Goal: Task Accomplishment & Management: Complete application form

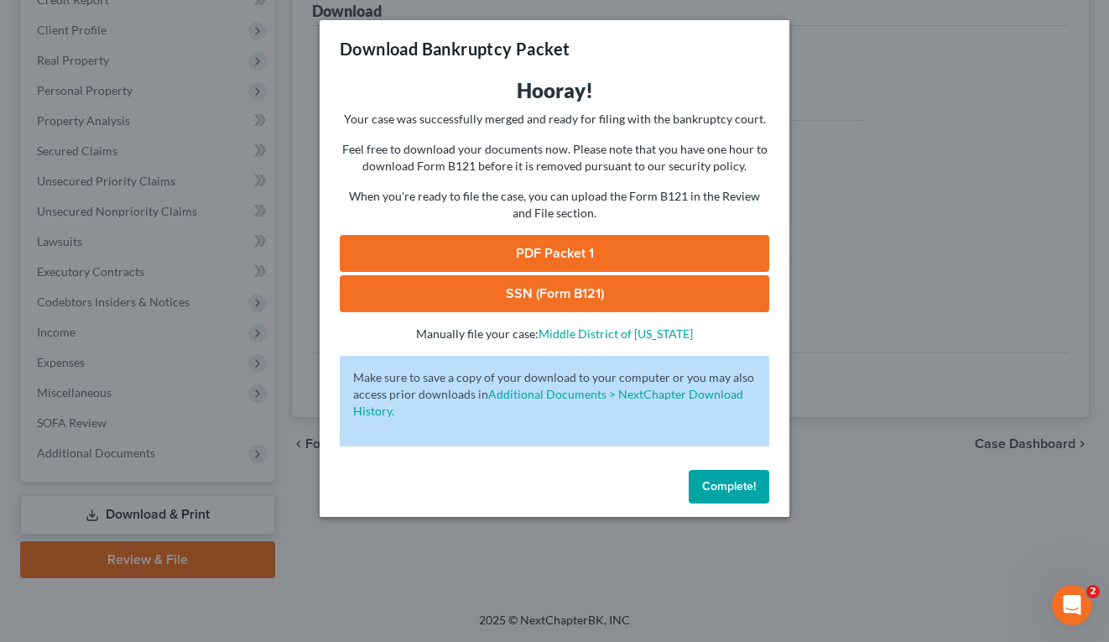
click at [724, 488] on span "Complete!" at bounding box center [729, 486] width 54 height 14
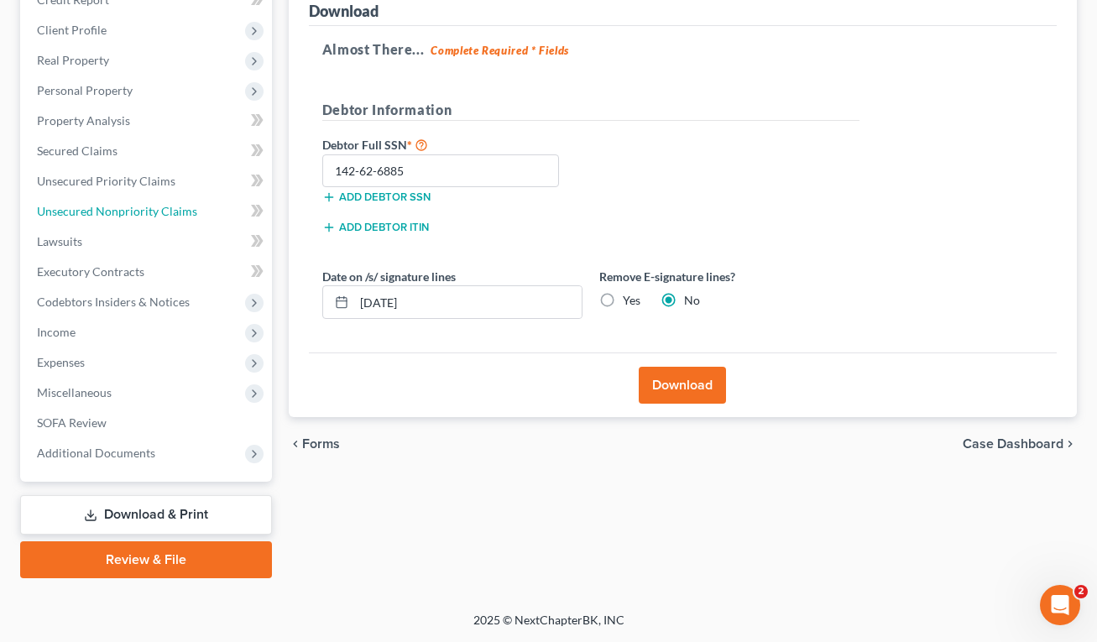
click at [122, 208] on span "Unsecured Nonpriority Claims" at bounding box center [117, 211] width 160 height 14
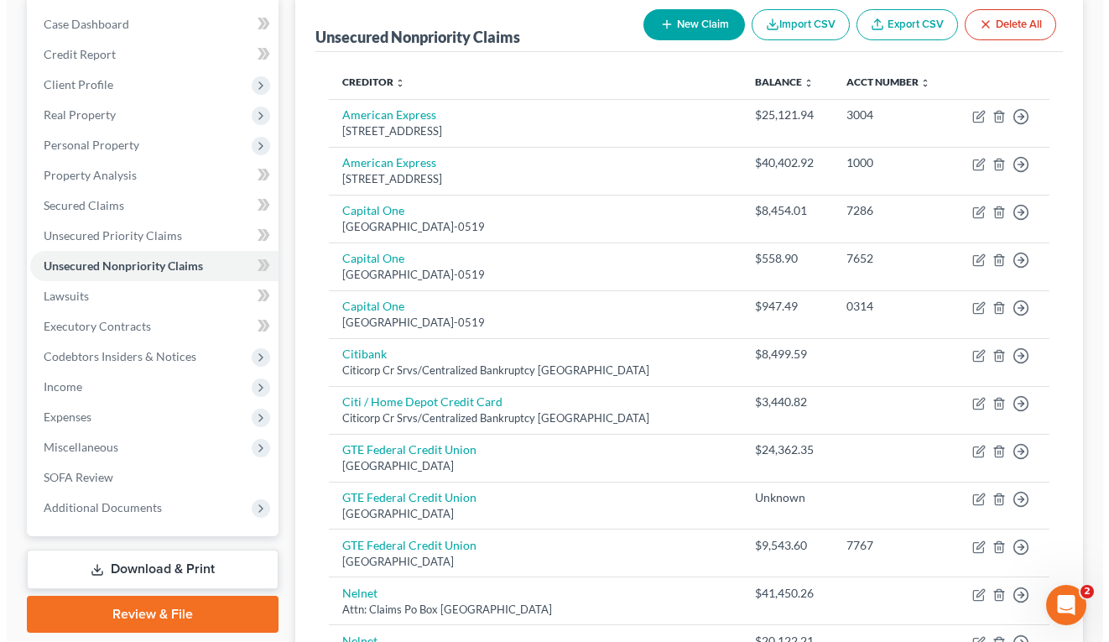
scroll to position [503, 0]
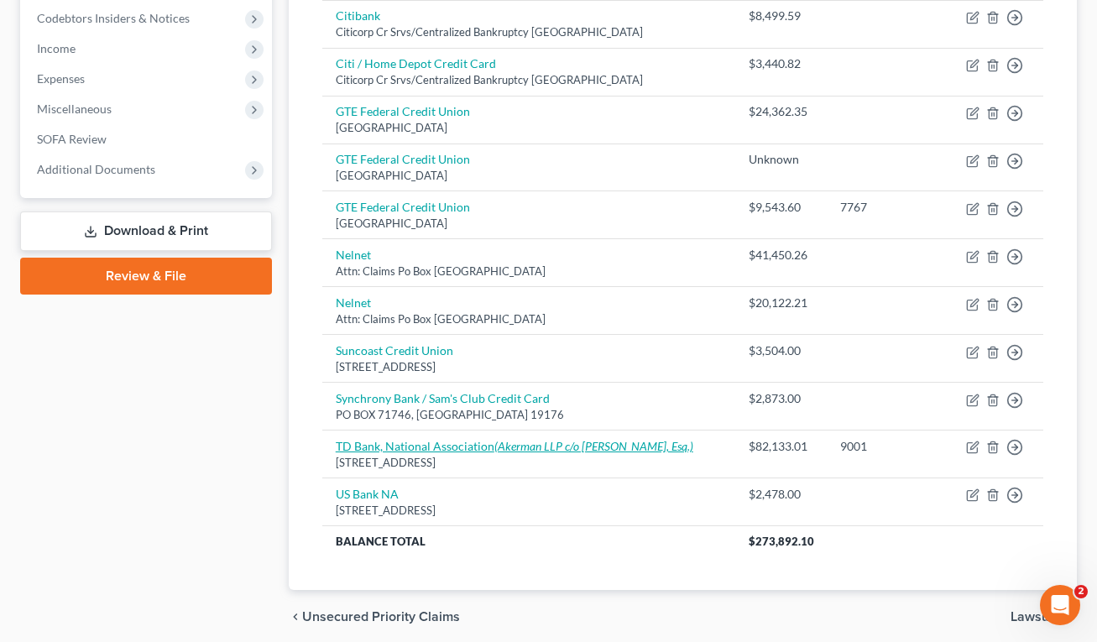
click at [425, 448] on link "TD Bank, National Association (Akerman LLP c/o [PERSON_NAME], Esq.)" at bounding box center [514, 446] width 357 height 14
select select "33"
select select "14"
select select "0"
select select "9"
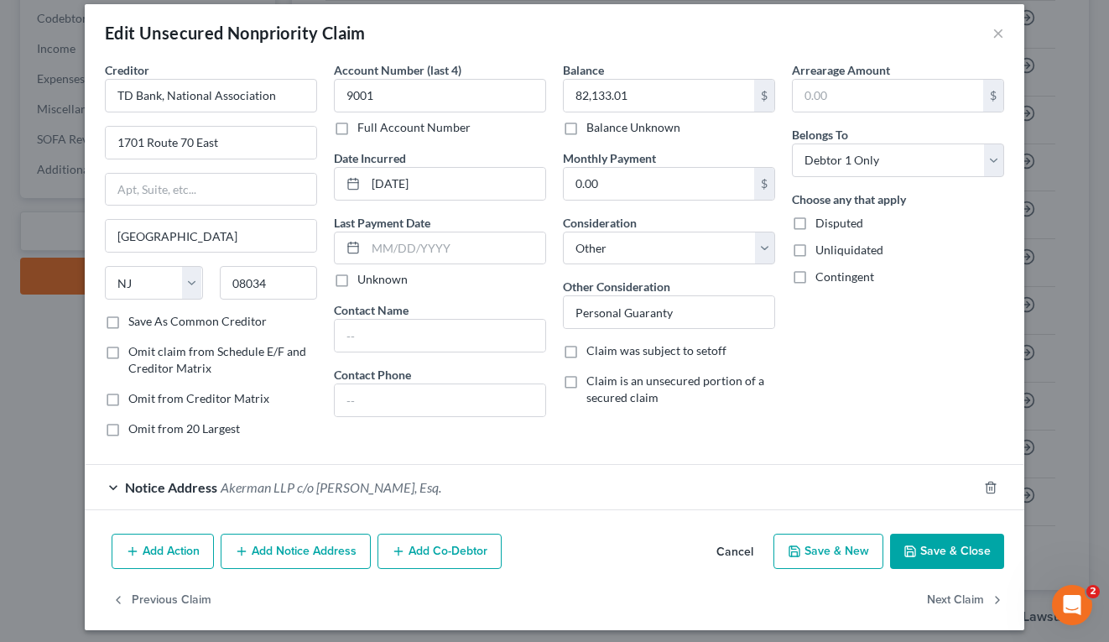
scroll to position [24, 0]
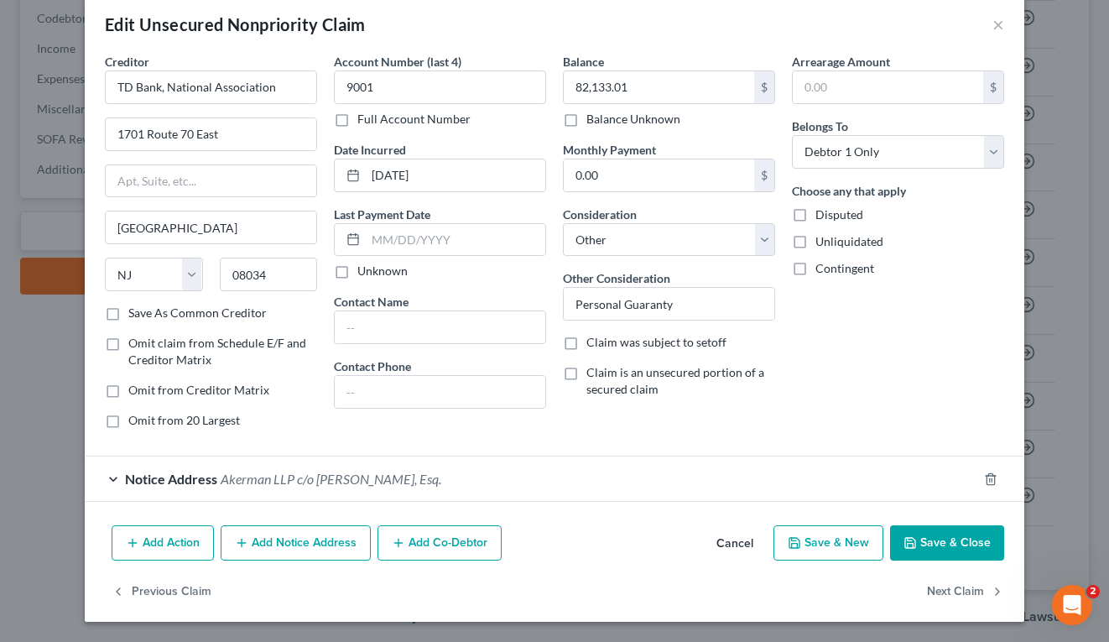
click at [332, 488] on div "Notice Address Akerman LLP c/o [PERSON_NAME], Esq." at bounding box center [531, 478] width 893 height 44
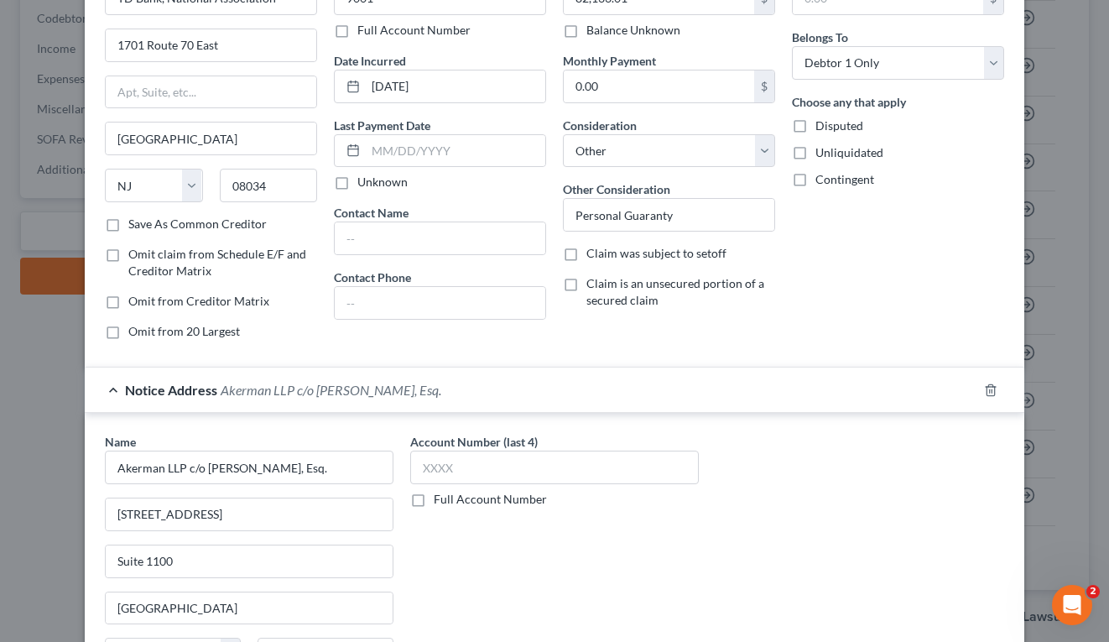
scroll to position [340, 0]
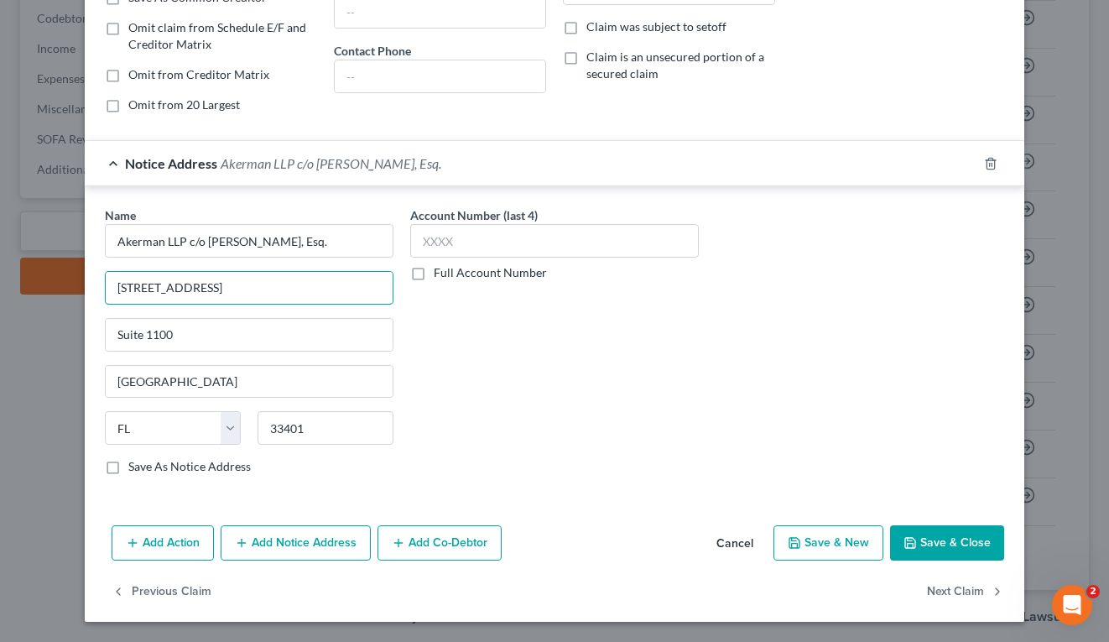
drag, startPoint x: 272, startPoint y: 290, endPoint x: 34, endPoint y: 263, distance: 239.0
click at [22, 267] on div "Edit Unsecured Nonpriority Claim × Creditor * TD Bank, National Association 170…" at bounding box center [554, 321] width 1109 height 642
drag, startPoint x: 102, startPoint y: 330, endPoint x: 111, endPoint y: 332, distance: 8.8
click at [106, 330] on input "Suite 1100" at bounding box center [249, 335] width 287 height 32
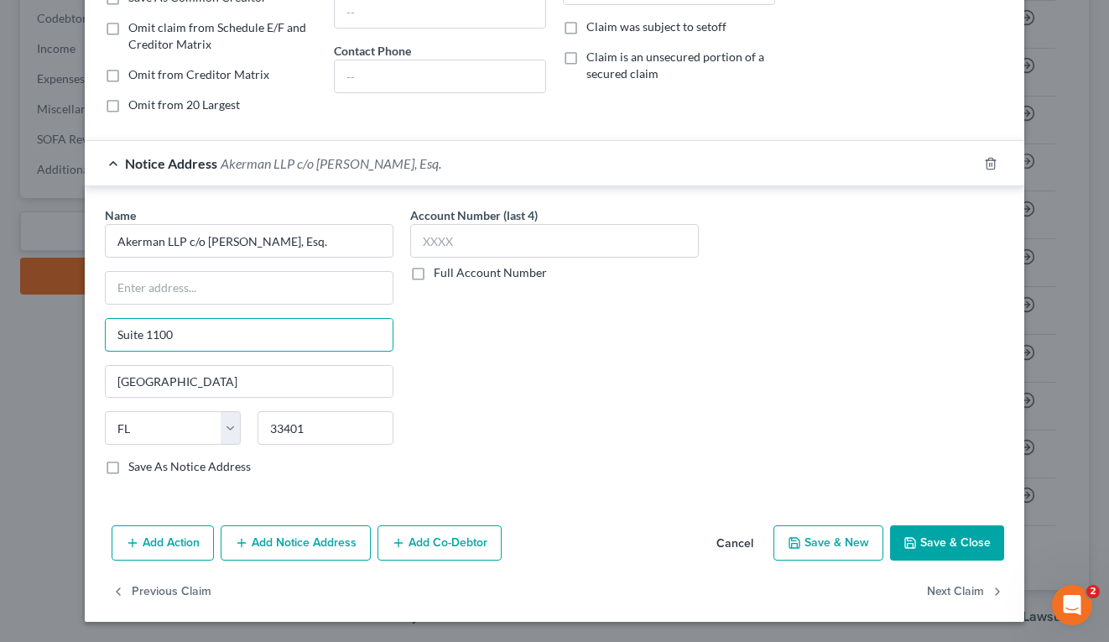
paste input "[STREET_ADDRESS]"
type input "[STREET_ADDRESS]"
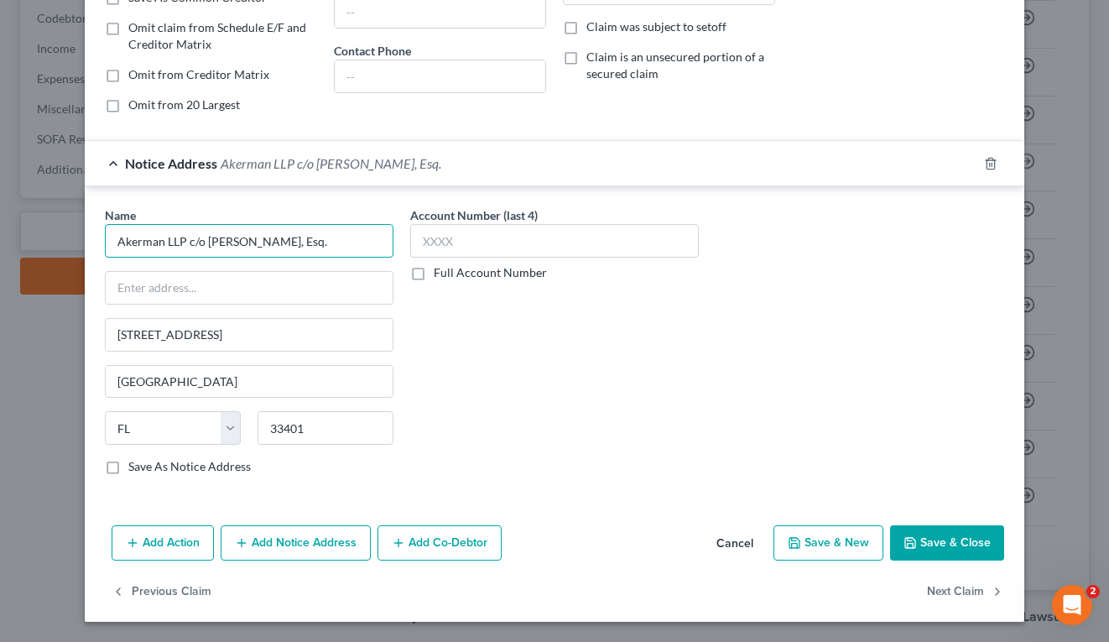
drag, startPoint x: 351, startPoint y: 241, endPoint x: 206, endPoint y: 258, distance: 145.3
click at [185, 236] on input "Akerman LLP c/o [PERSON_NAME], Esq." at bounding box center [249, 241] width 289 height 34
click at [353, 243] on input "Akerman LLP c/o [PERSON_NAME], Esq." at bounding box center [249, 241] width 289 height 34
click at [347, 240] on input "Akerman LLP c/o [PERSON_NAME], Esq." at bounding box center [249, 241] width 289 height 34
drag, startPoint x: 350, startPoint y: 241, endPoint x: 183, endPoint y: 233, distance: 167.2
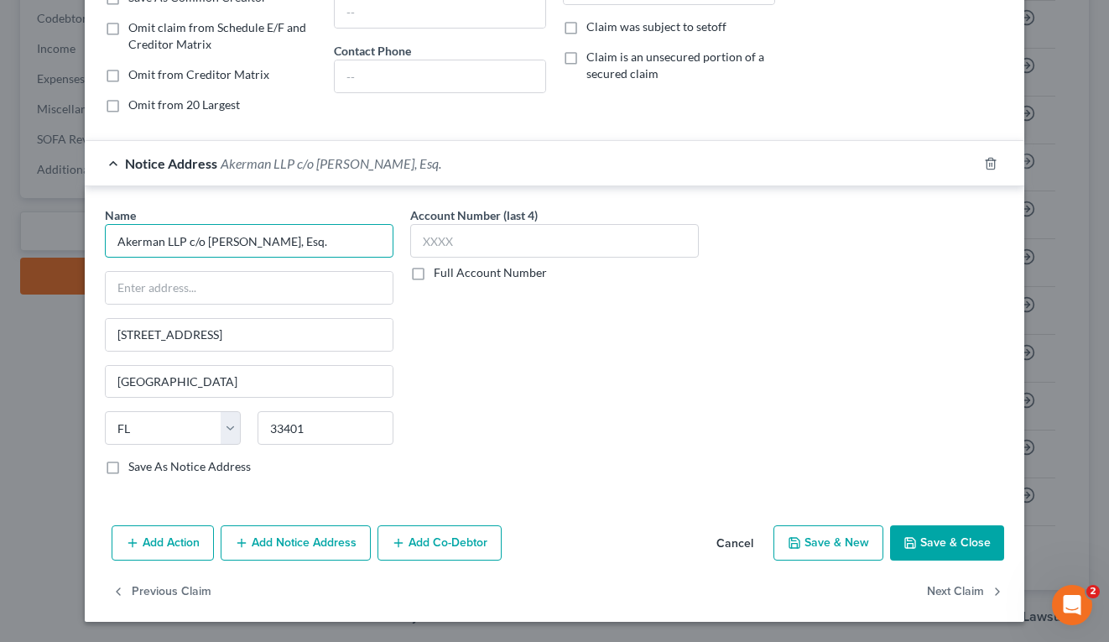
click at [183, 233] on input "Akerman LLP c/o [PERSON_NAME], Esq." at bounding box center [249, 241] width 289 height 34
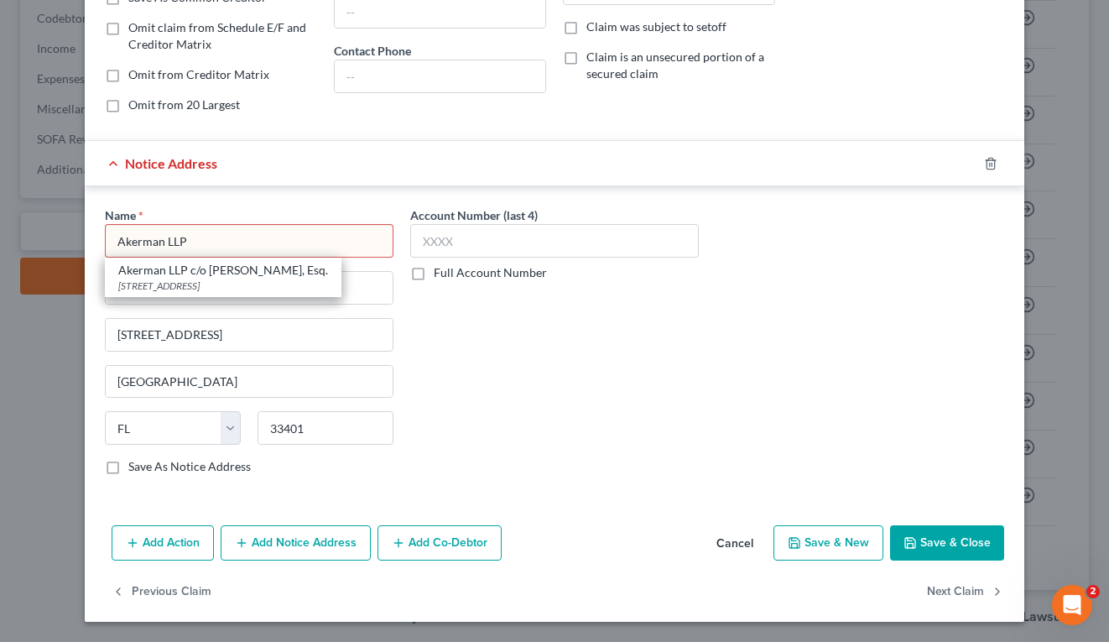
type input "Akerman LLP"
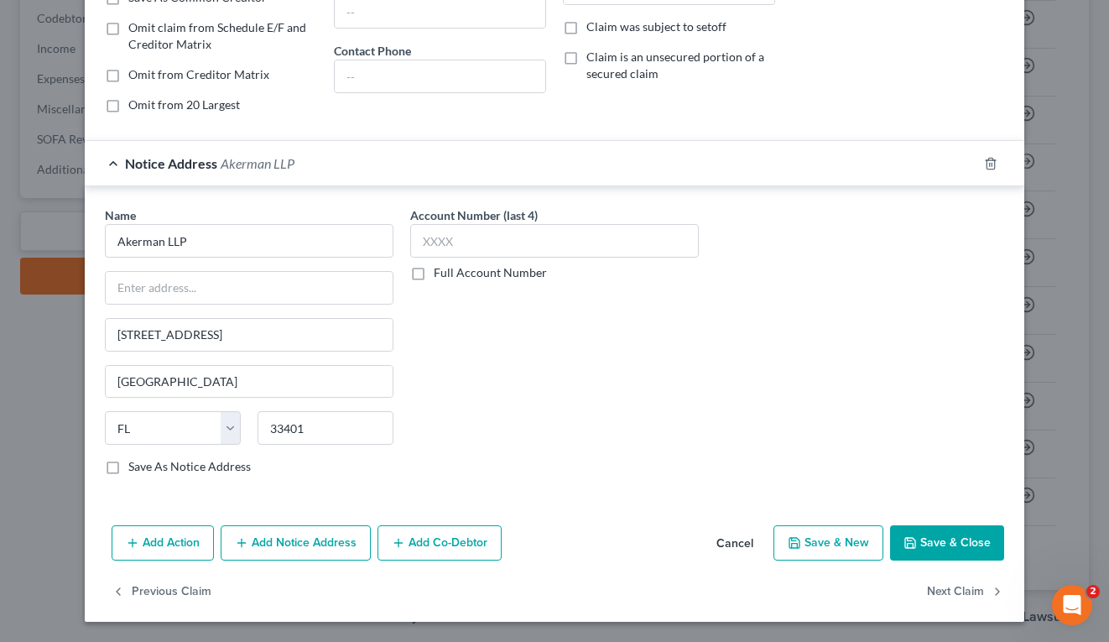
click at [488, 403] on div "Account Number (last 4) Full Account Number" at bounding box center [554, 347] width 305 height 282
click at [236, 280] on input "text" at bounding box center [249, 288] width 287 height 32
paste input "c/o [PERSON_NAME], Esq."
drag, startPoint x: 234, startPoint y: 286, endPoint x: 262, endPoint y: 301, distance: 31.5
click at [231, 286] on input "c/o [PERSON_NAME], Esq." at bounding box center [249, 288] width 287 height 32
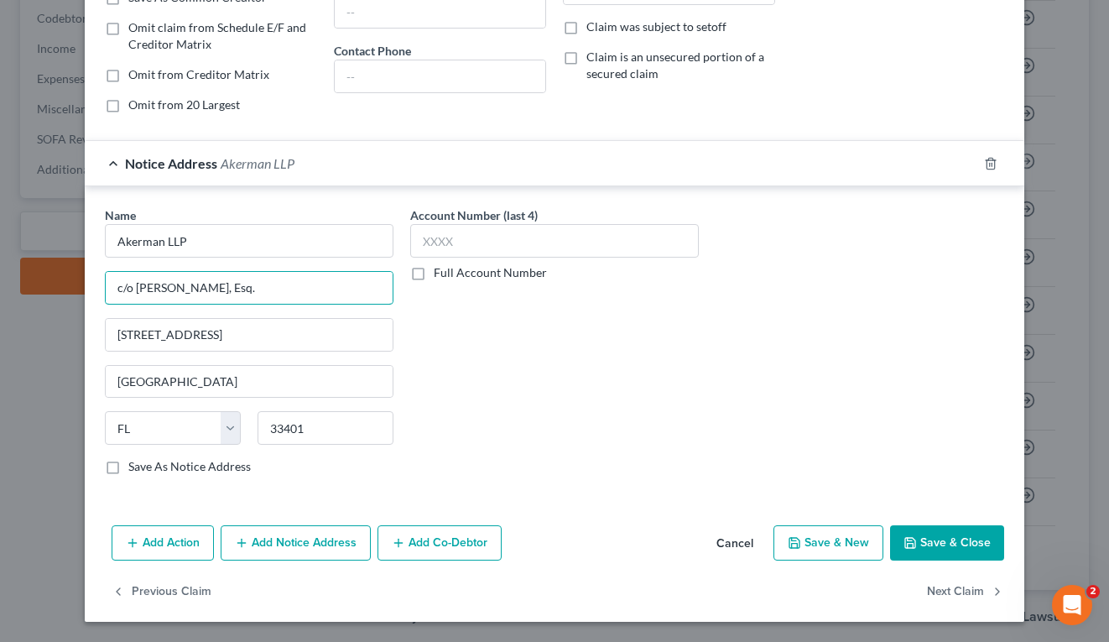
click at [281, 290] on input "c/o [PERSON_NAME], Esq." at bounding box center [249, 288] width 287 height 32
click at [188, 290] on input "c/o [PERSON_NAME]" at bounding box center [249, 288] width 287 height 32
type input "c/o [PERSON_NAME]"
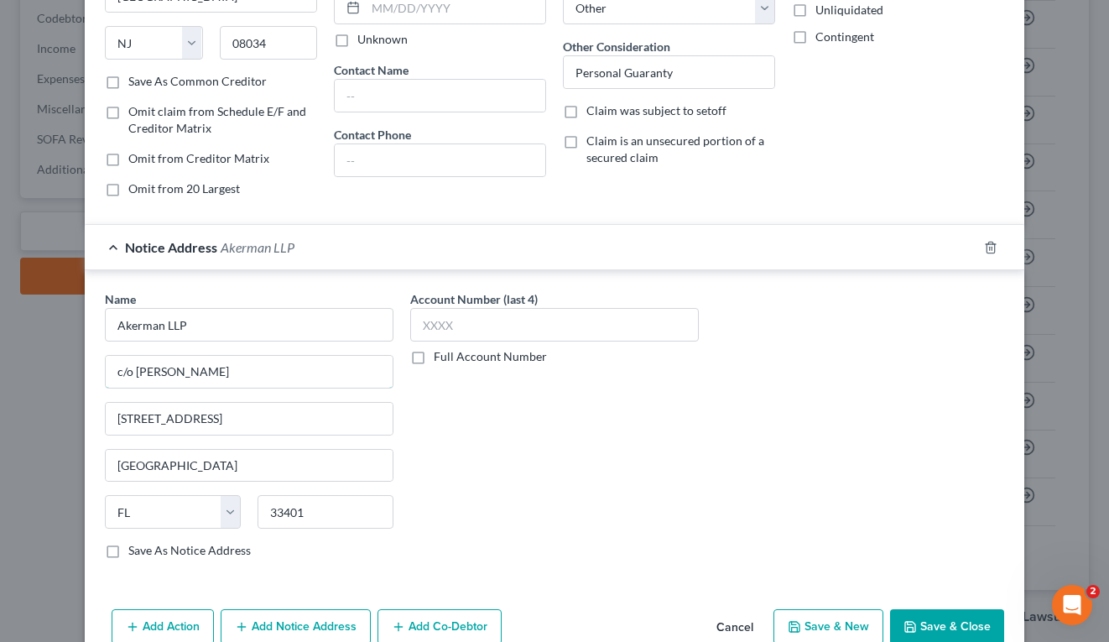
drag, startPoint x: 193, startPoint y: 366, endPoint x: 237, endPoint y: 413, distance: 64.7
click at [193, 366] on input "c/o [PERSON_NAME]" at bounding box center [249, 372] width 287 height 32
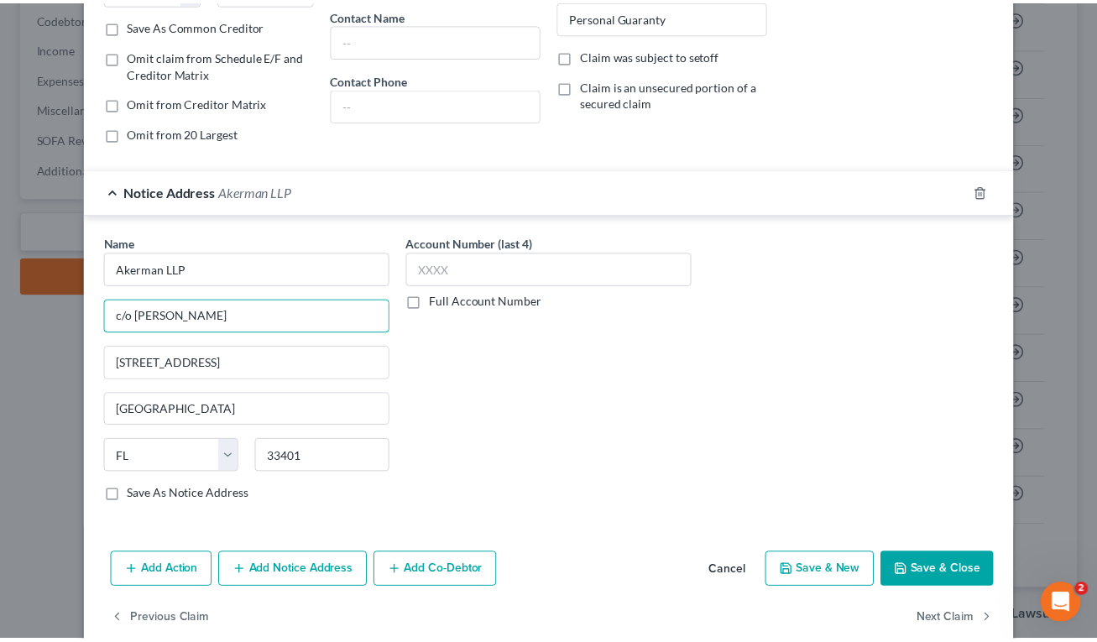
scroll to position [340, 0]
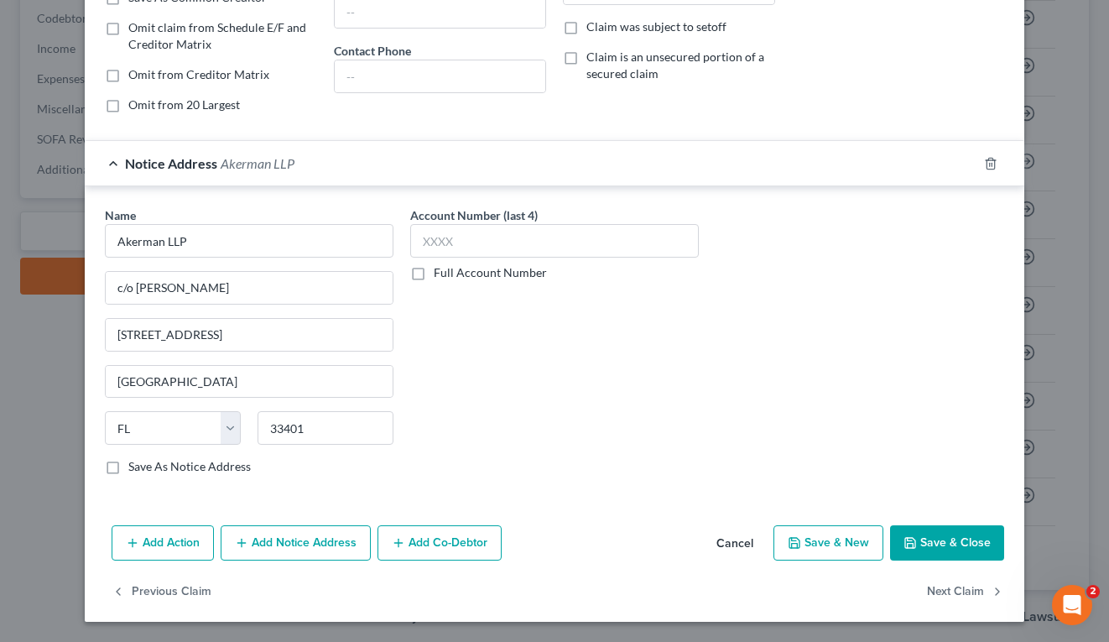
click at [912, 538] on button "Save & Close" at bounding box center [947, 542] width 114 height 35
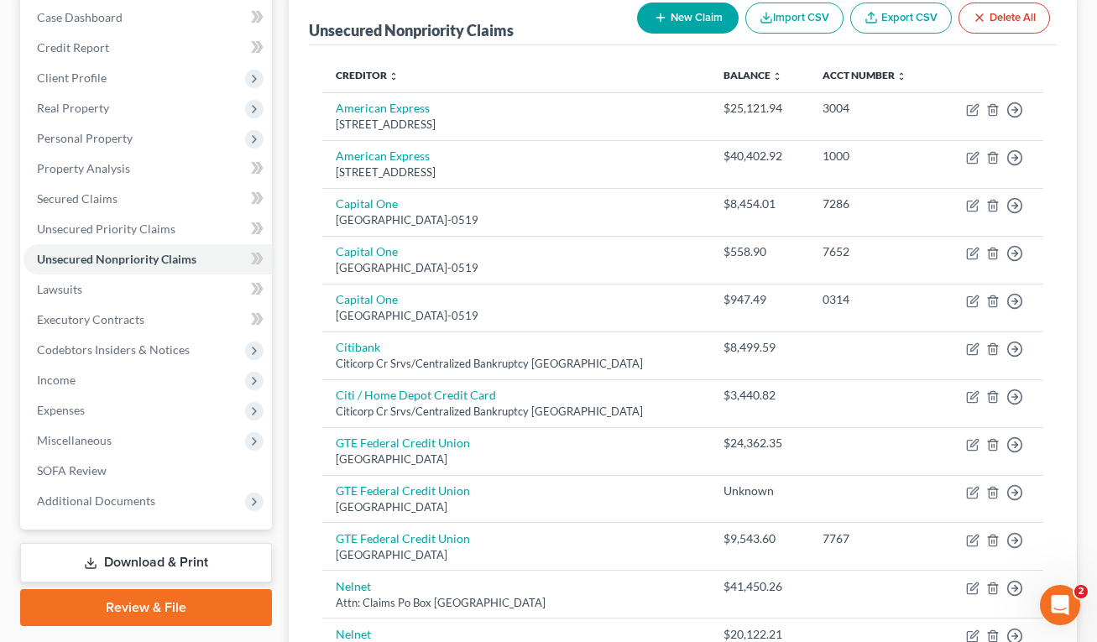
scroll to position [569, 0]
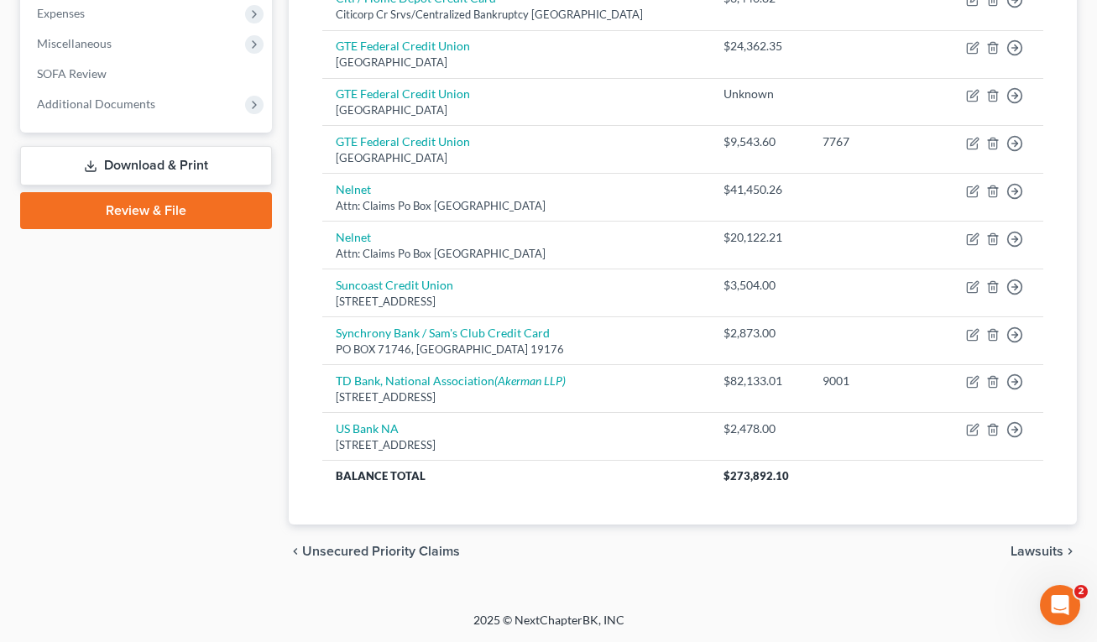
click at [138, 157] on link "Download & Print" at bounding box center [146, 165] width 252 height 39
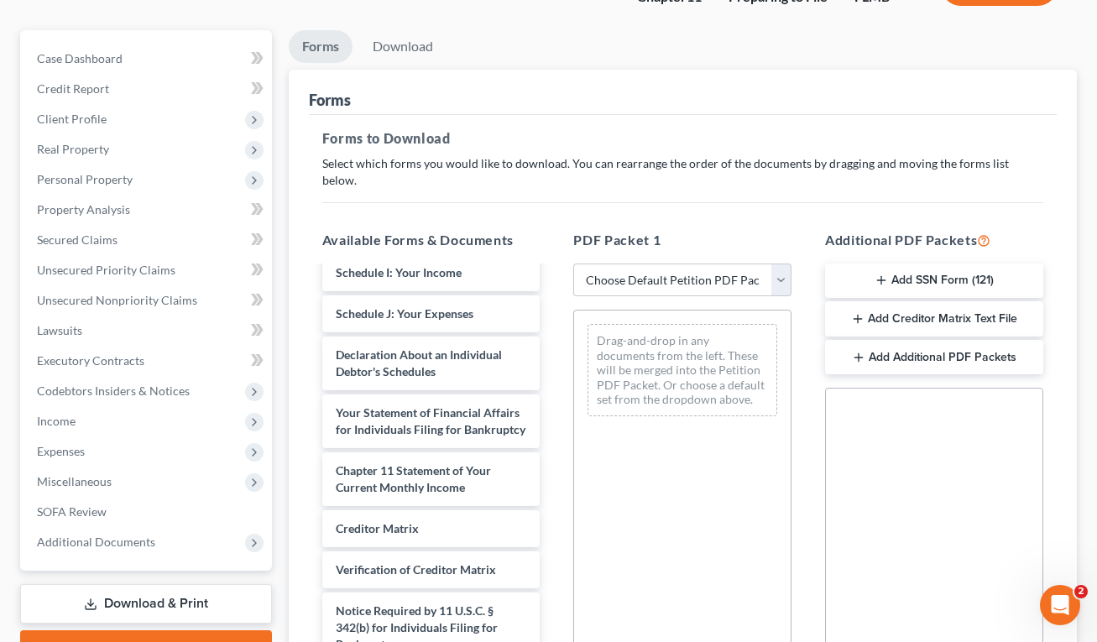
scroll to position [394, 0]
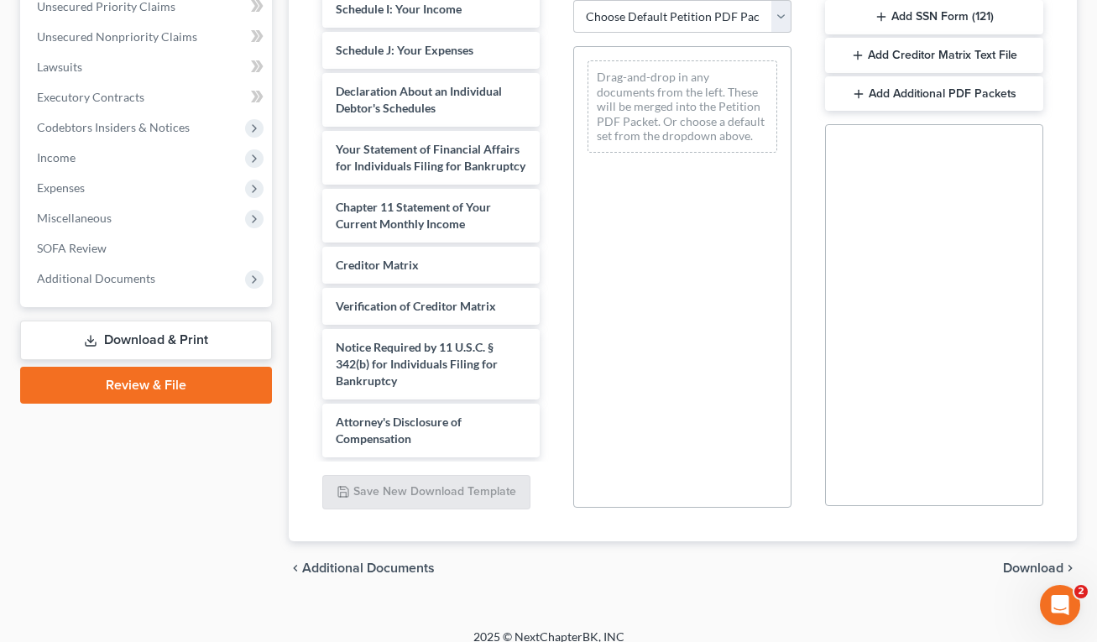
click at [902, 38] on button "Add Creditor Matrix Text File" at bounding box center [934, 55] width 218 height 35
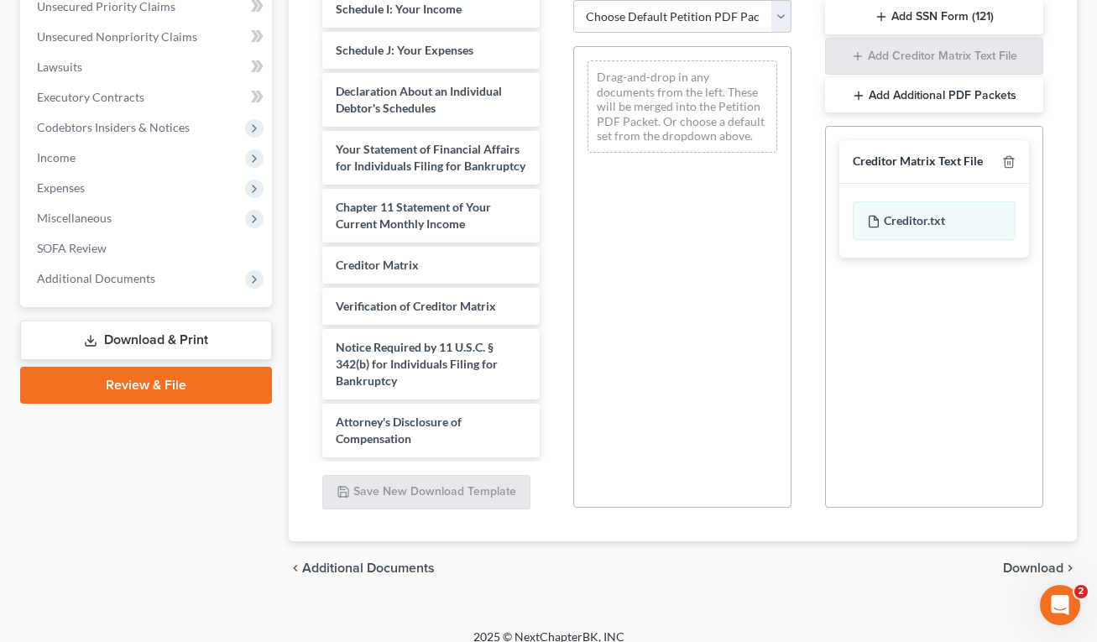
click at [1030, 561] on span "Download" at bounding box center [1033, 567] width 60 height 13
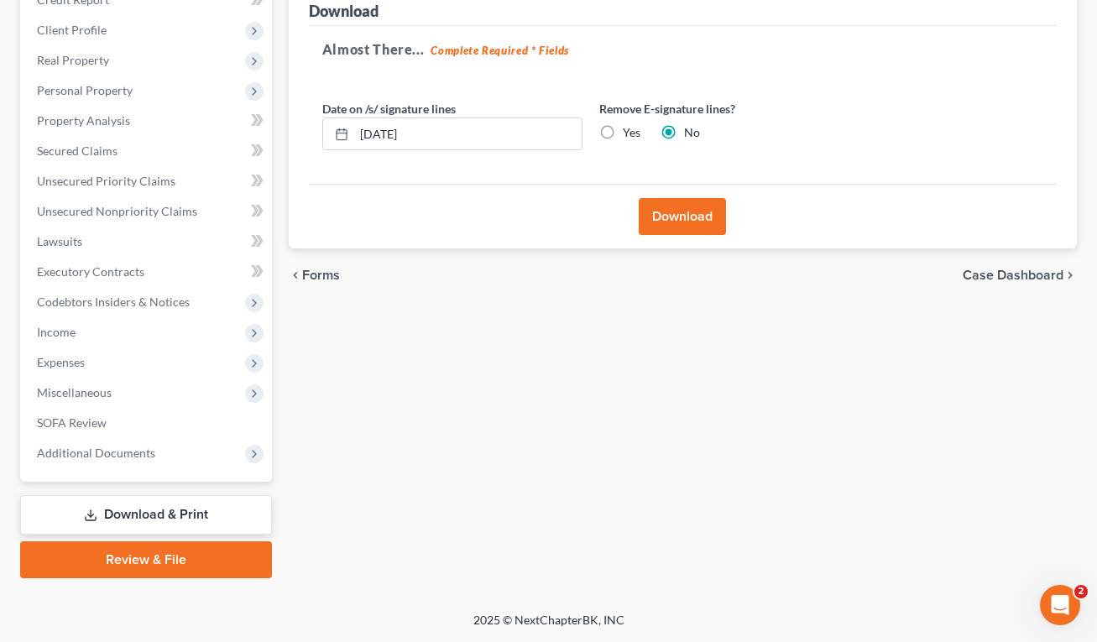
scroll to position [220, 0]
click at [684, 211] on button "Download" at bounding box center [682, 216] width 87 height 37
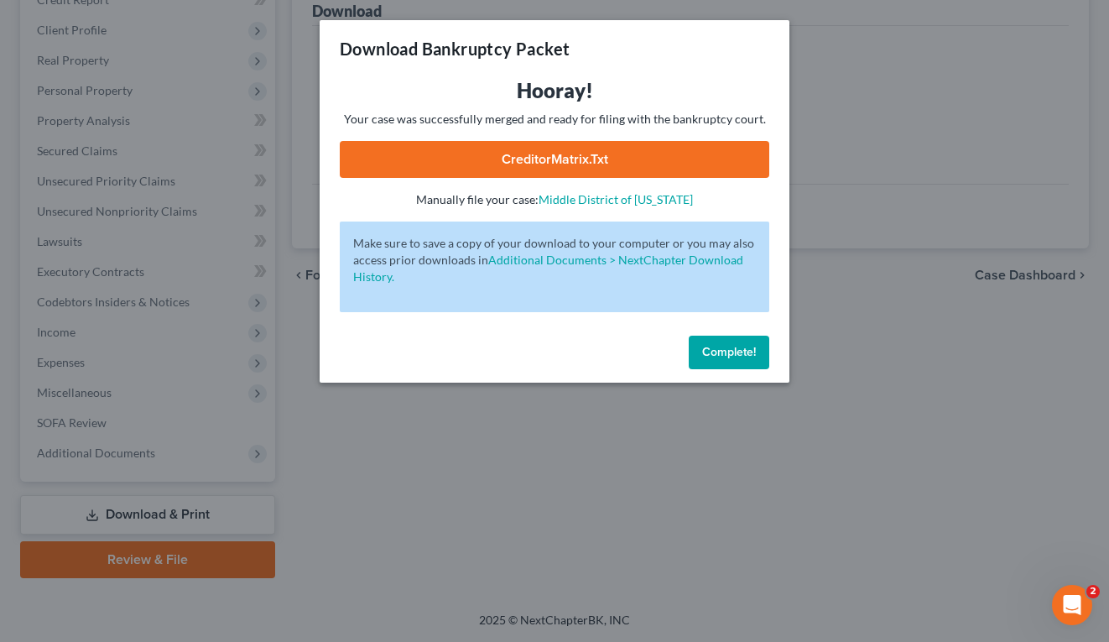
click at [581, 160] on link "CreditorMatrix.txt" at bounding box center [555, 159] width 430 height 37
click at [561, 154] on link "CreditorMatrix.txt" at bounding box center [555, 159] width 430 height 37
click at [733, 363] on button "Complete!" at bounding box center [729, 353] width 81 height 34
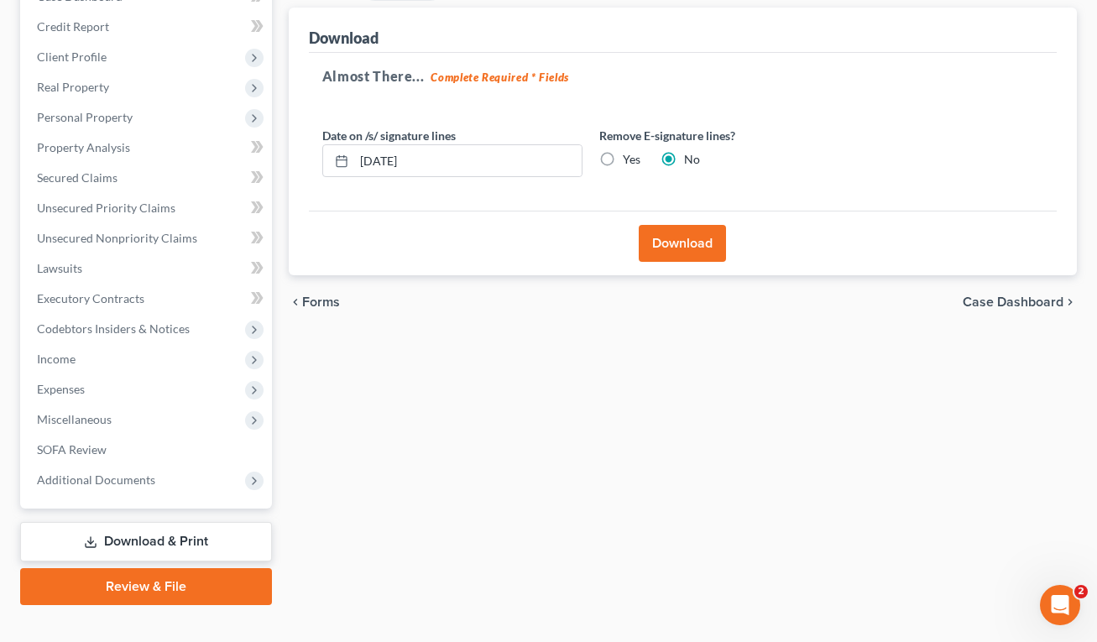
scroll to position [0, 0]
